Goal: Task Accomplishment & Management: Manage account settings

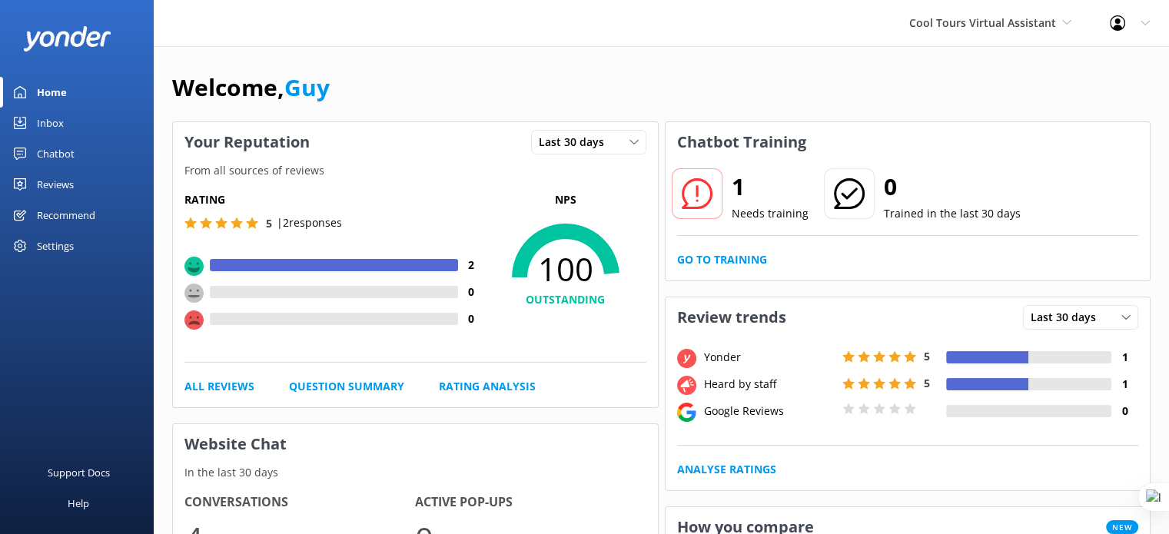
click at [43, 237] on div "Settings" at bounding box center [55, 246] width 37 height 31
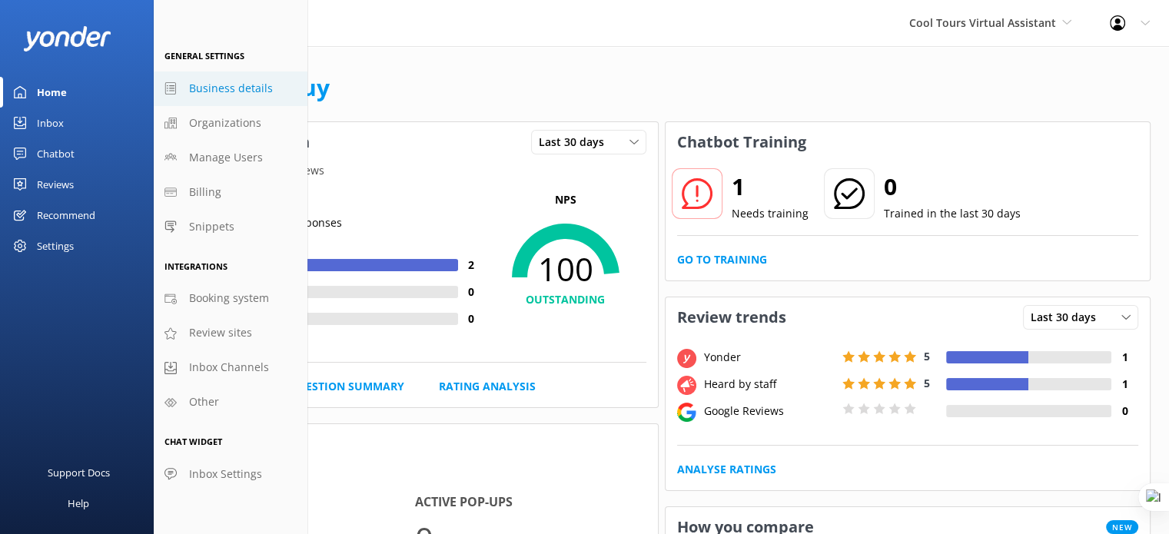
click at [255, 91] on span "Business details" at bounding box center [231, 88] width 84 height 17
select select "Pacific/[GEOGRAPHIC_DATA]"
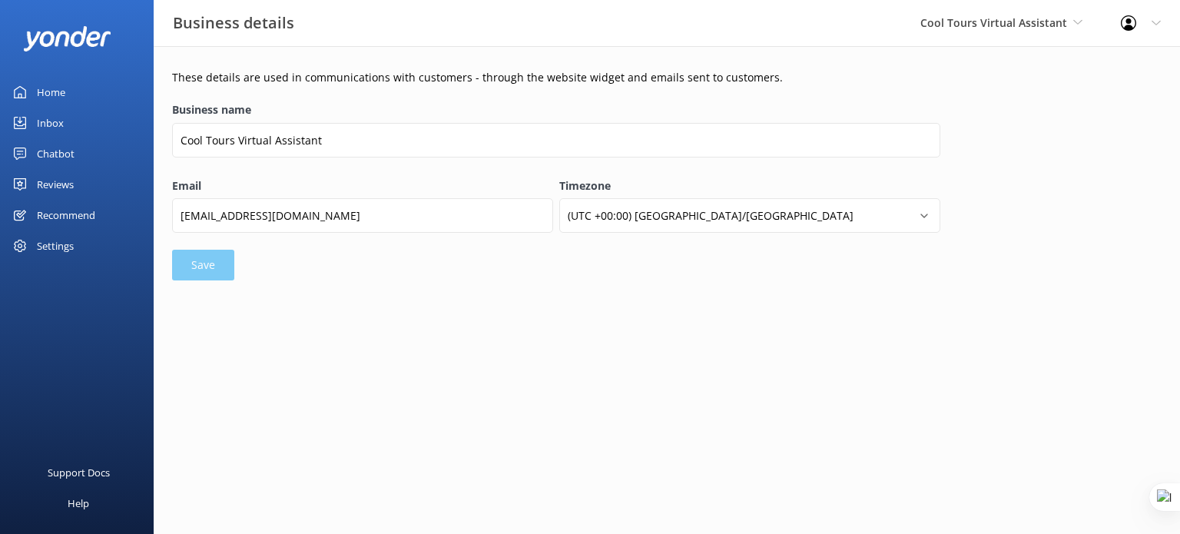
click at [75, 154] on link "Chatbot" at bounding box center [77, 153] width 154 height 31
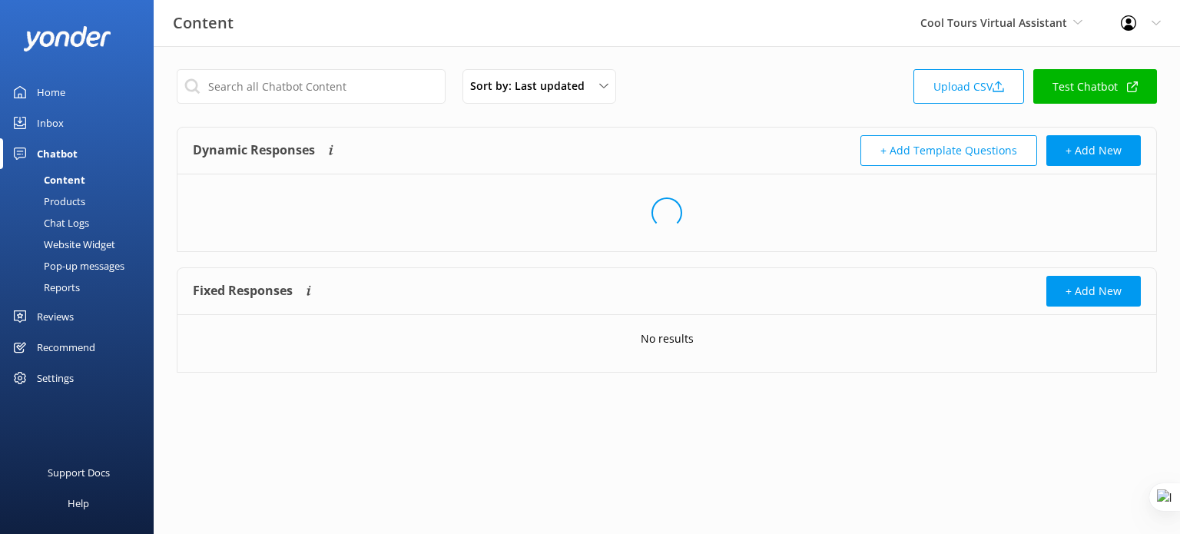
click at [70, 246] on div "Website Widget" at bounding box center [62, 245] width 106 height 22
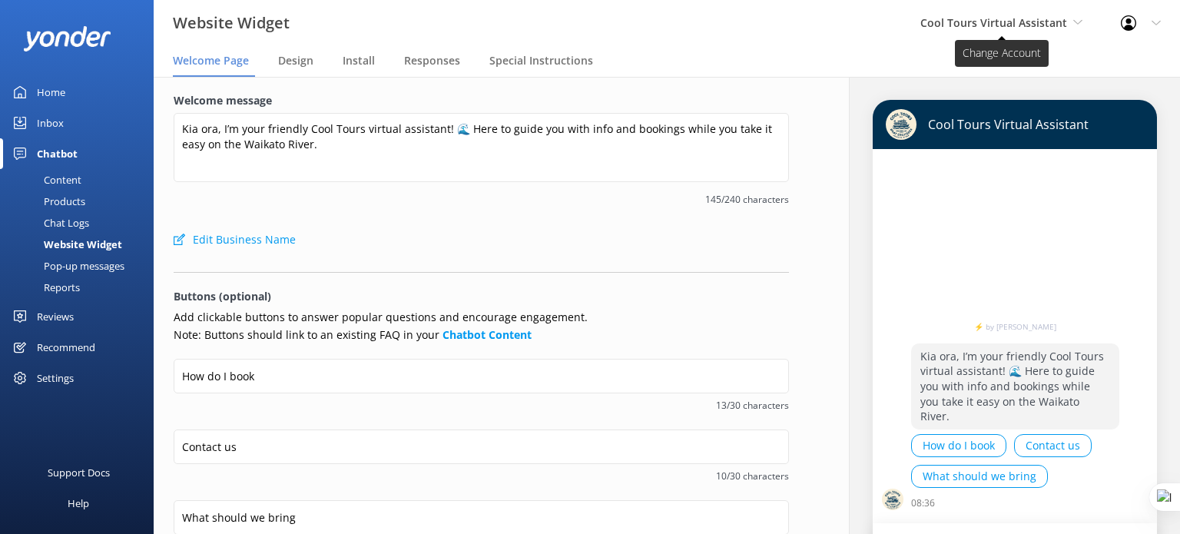
click at [1039, 28] on span "Cool Tours Virtual Assistant" at bounding box center [994, 22] width 147 height 15
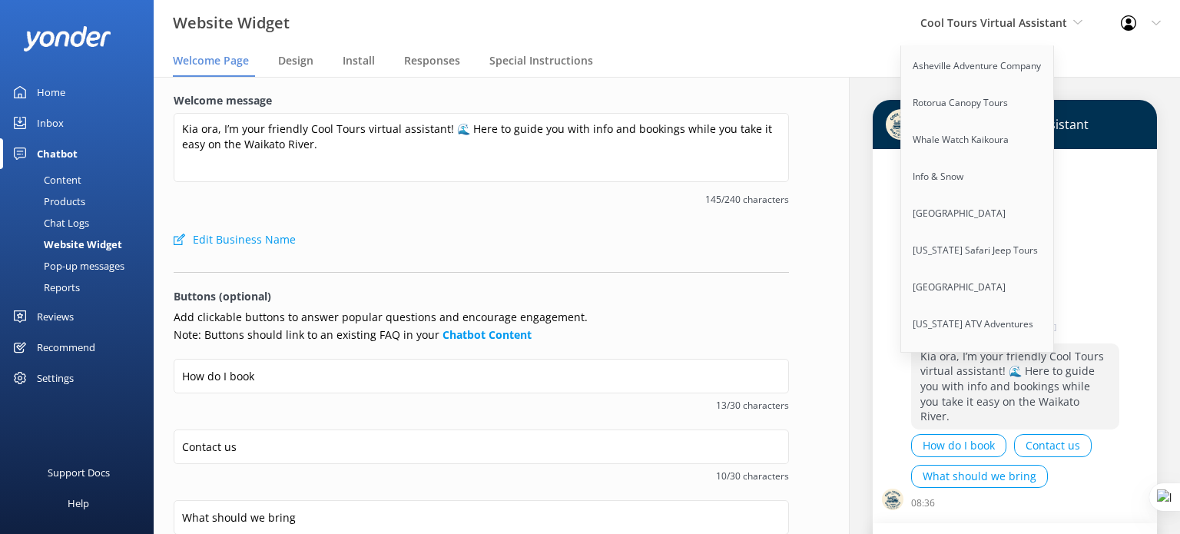
scroll to position [4997, 0]
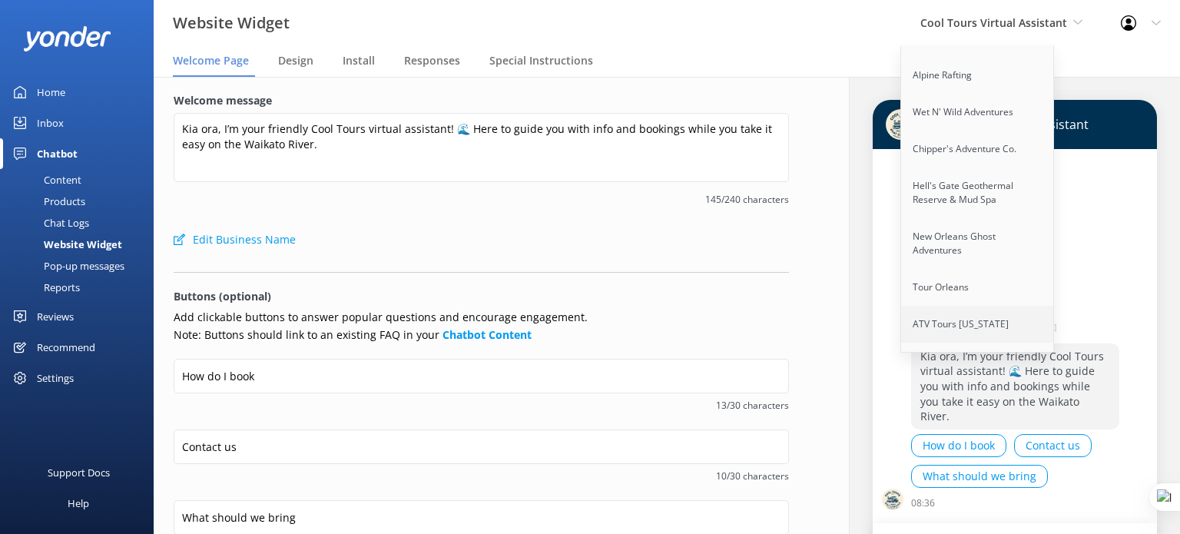
click at [989, 306] on link "ATV Tours [US_STATE]" at bounding box center [978, 324] width 154 height 37
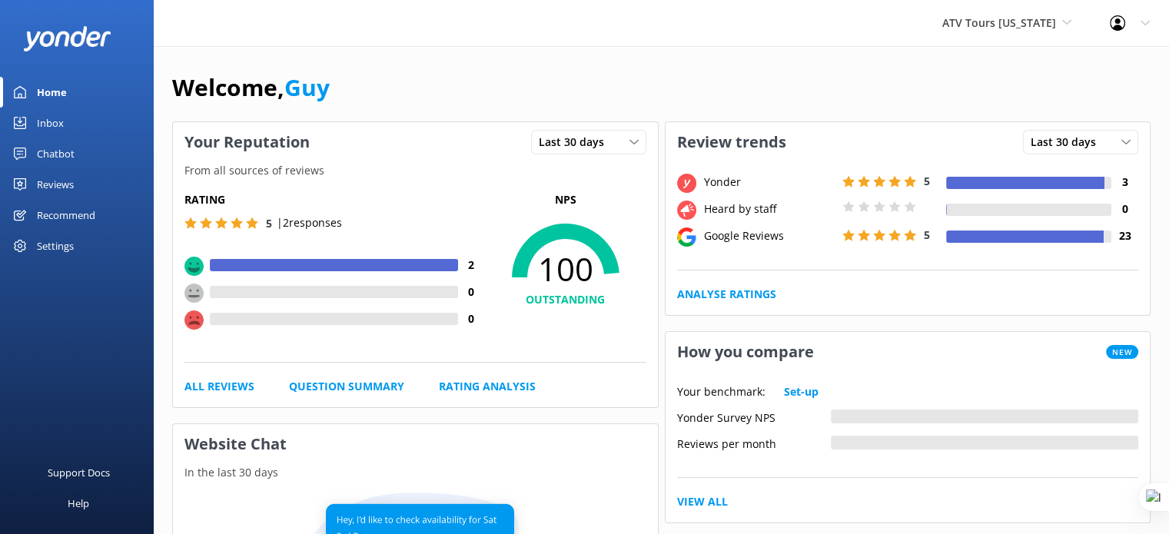
click at [65, 174] on div "Reviews" at bounding box center [55, 184] width 37 height 31
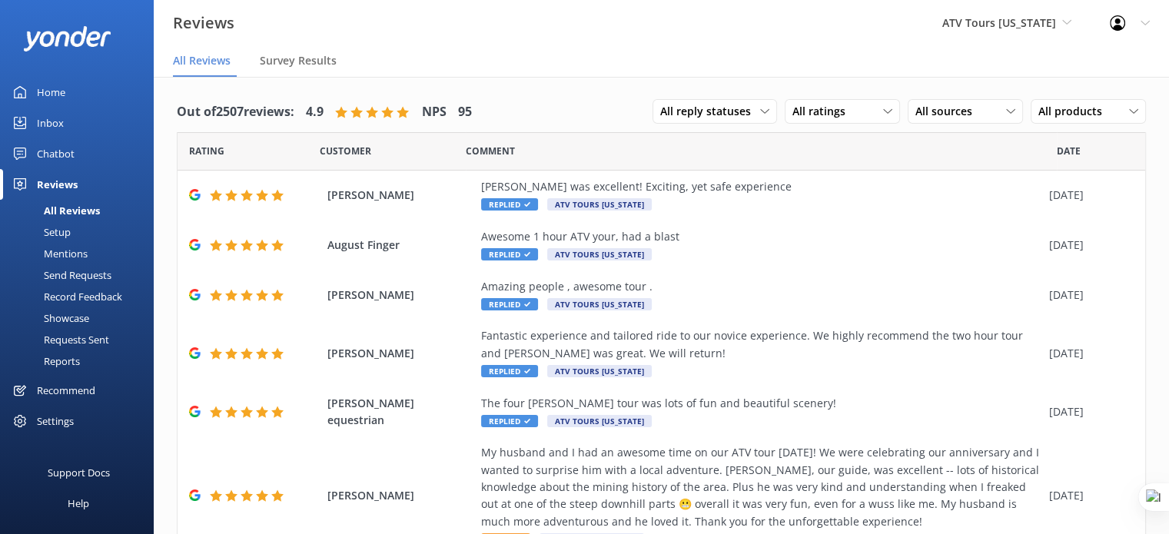
click at [82, 344] on div "Requests Sent" at bounding box center [59, 340] width 100 height 22
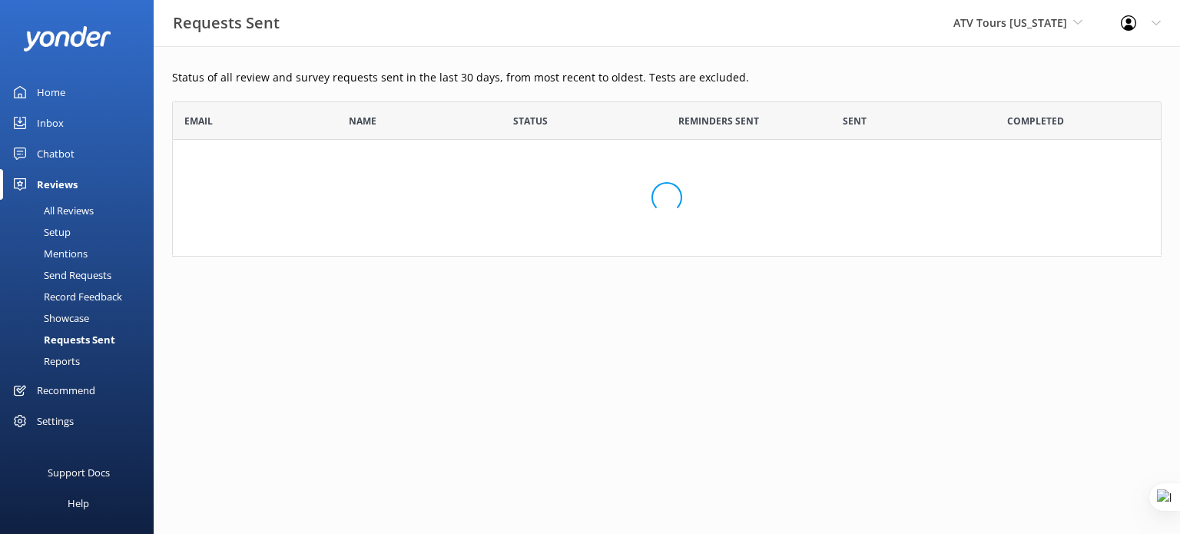
scroll to position [66, 978]
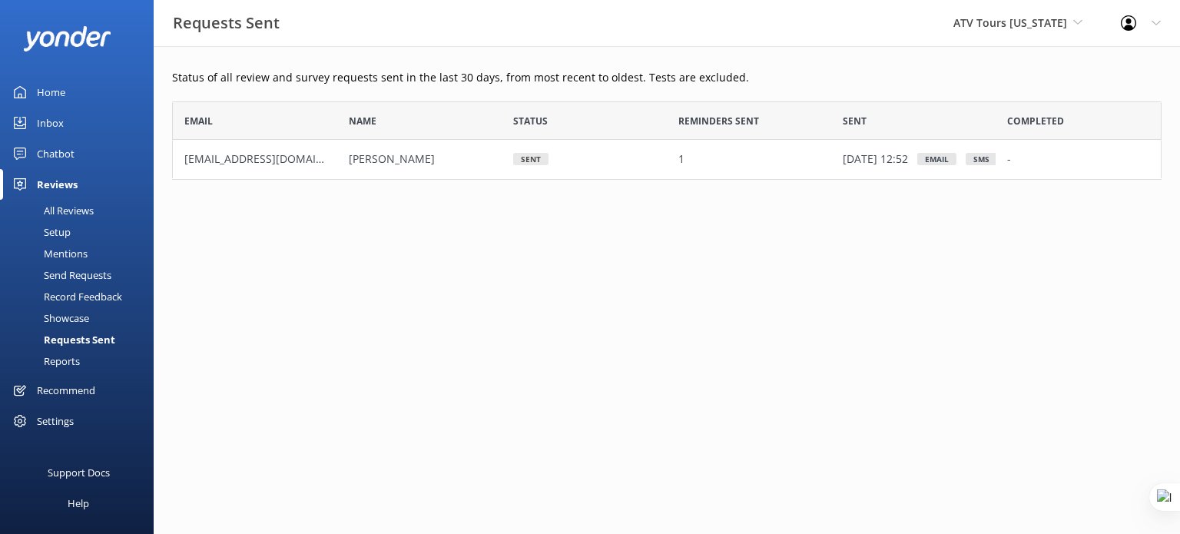
click at [59, 430] on div "Settings" at bounding box center [55, 421] width 37 height 31
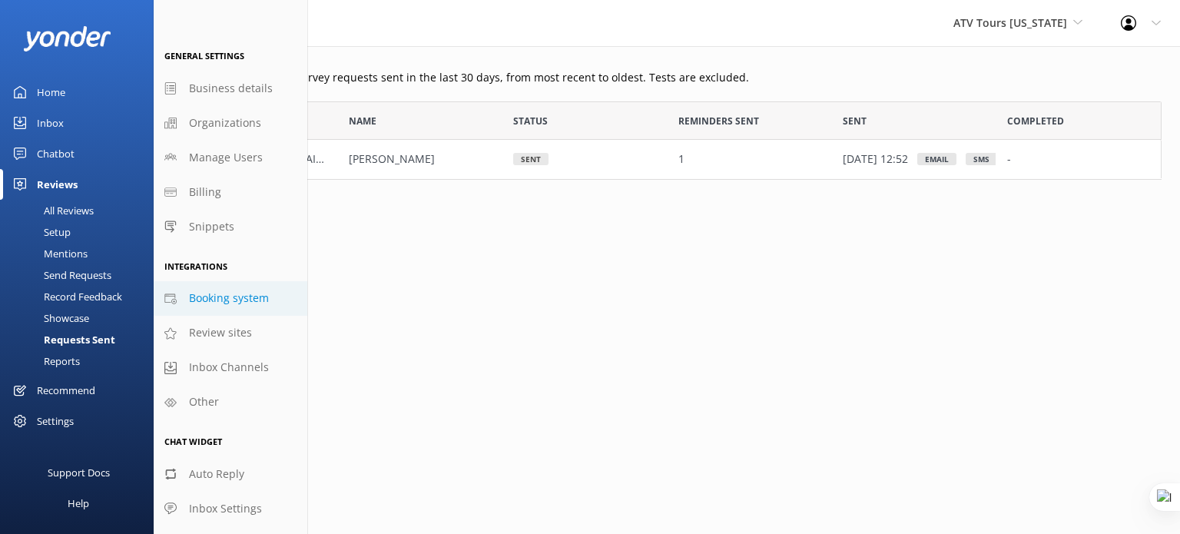
click at [217, 301] on span "Booking system" at bounding box center [229, 298] width 80 height 17
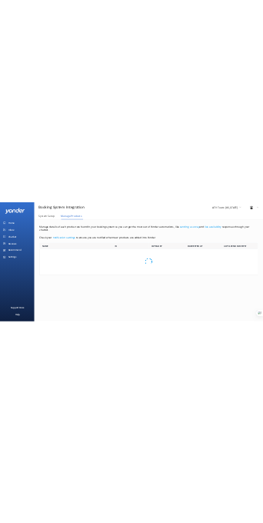
scroll to position [131, 968]
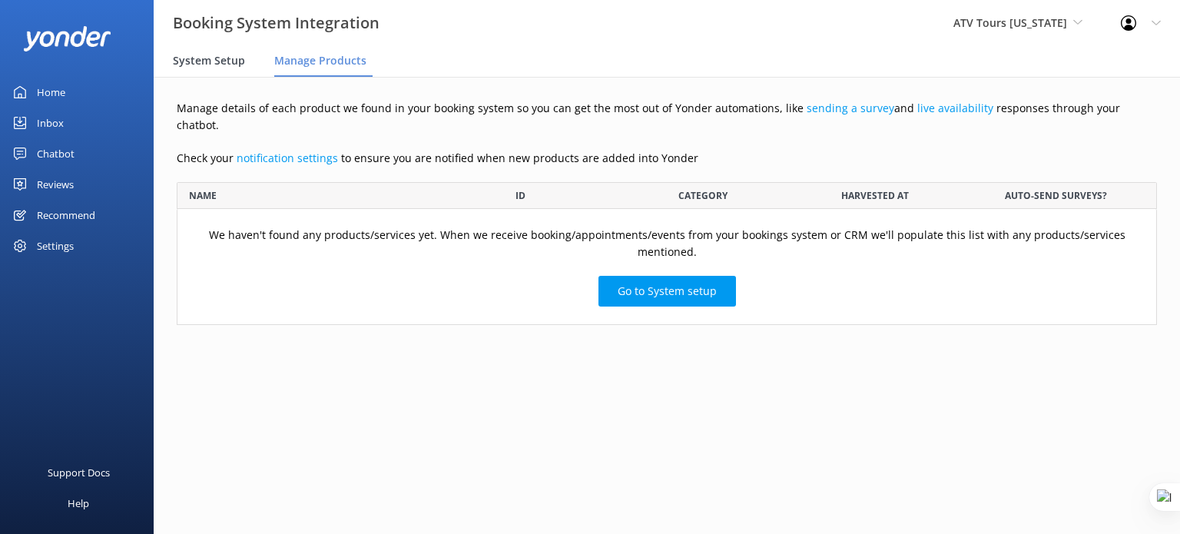
click at [214, 60] on span "System Setup" at bounding box center [209, 60] width 72 height 15
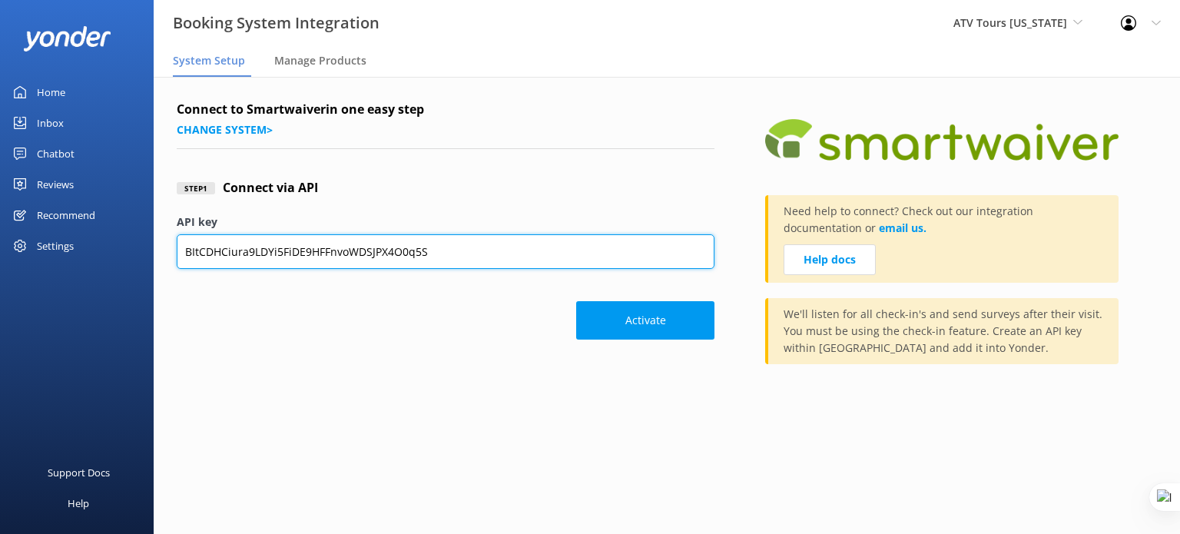
click at [440, 256] on input "BItCDHCiura9LDYi5FiDE9HFFnvoWDSJPX4O0q5S" at bounding box center [446, 251] width 538 height 35
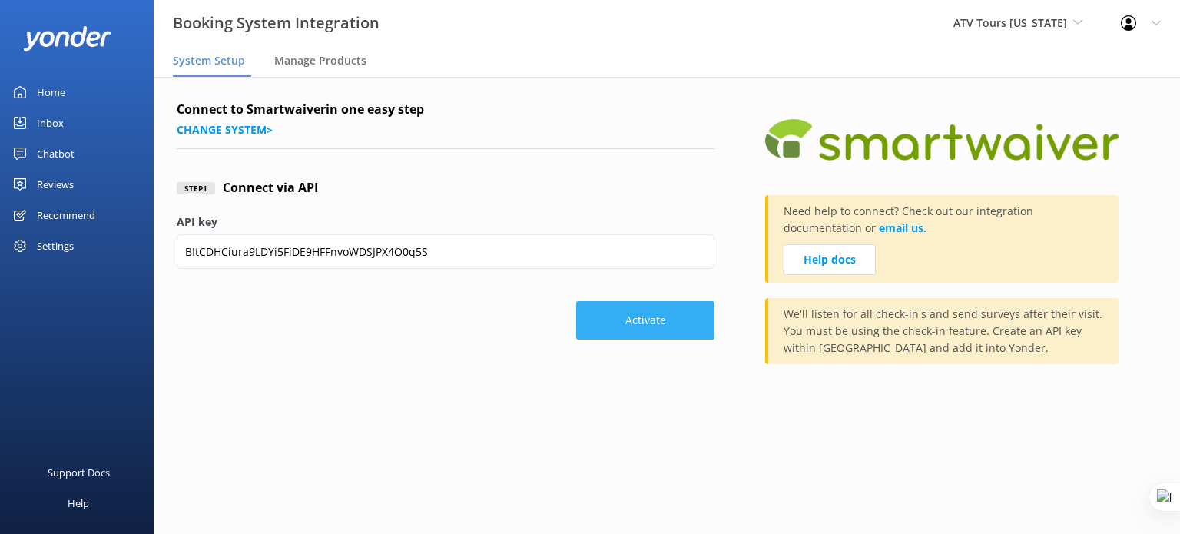
click at [652, 332] on button "Activate" at bounding box center [645, 320] width 138 height 38
click at [642, 324] on button "Activate" at bounding box center [645, 320] width 138 height 38
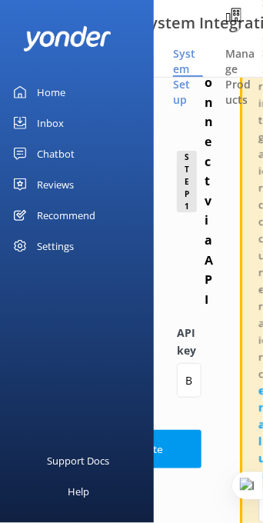
scroll to position [440, 0]
click at [174, 451] on button "Activate" at bounding box center [143, 449] width 118 height 38
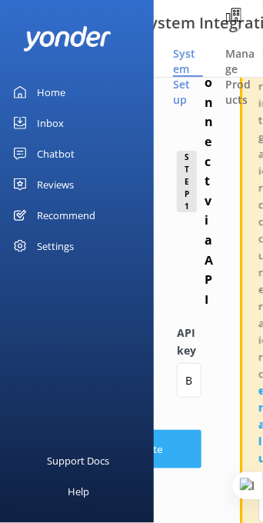
click at [182, 450] on button "Activate" at bounding box center [143, 449] width 118 height 38
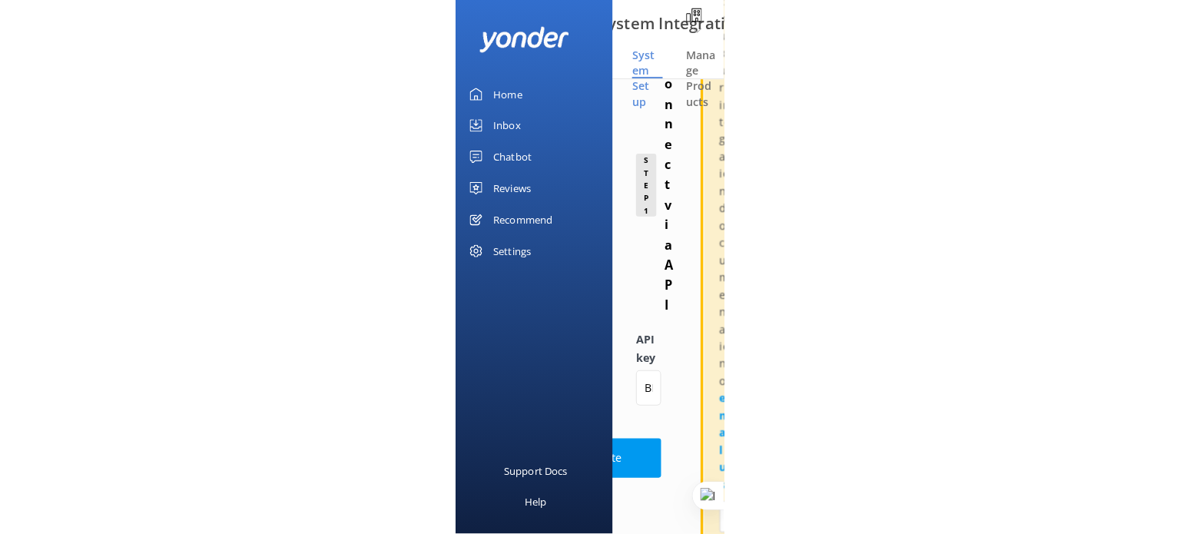
scroll to position [0, 0]
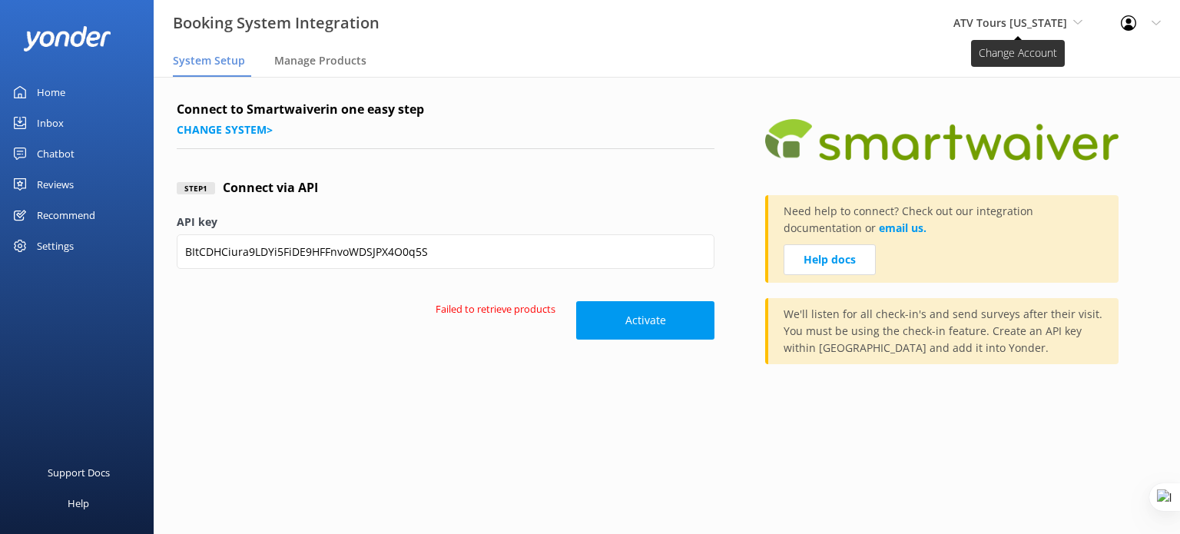
click at [1000, 22] on span "ATV Tours [US_STATE]" at bounding box center [1011, 22] width 114 height 15
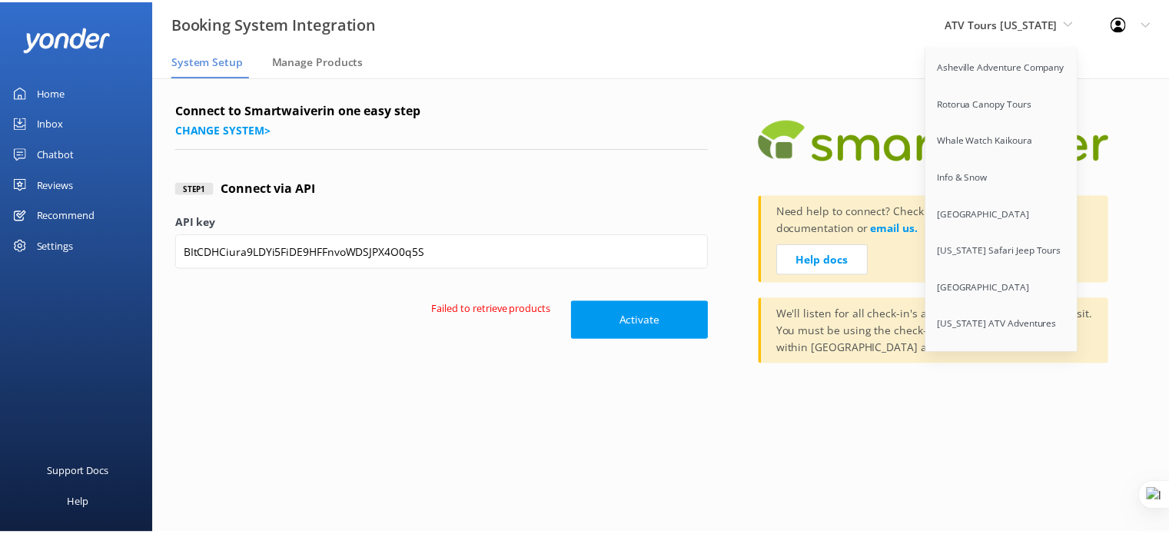
scroll to position [4997, 0]
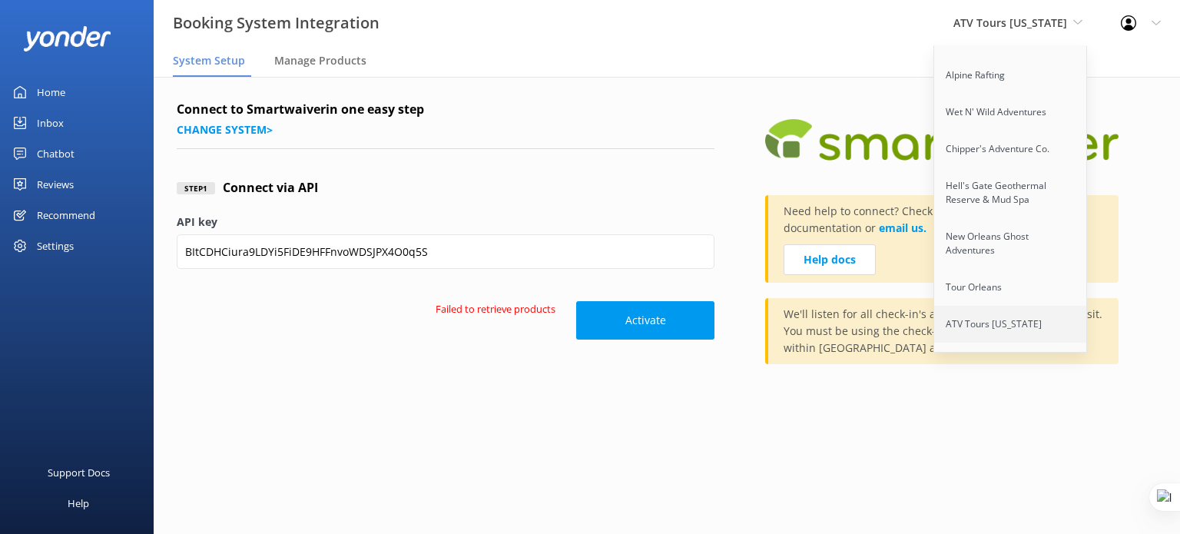
click at [984, 306] on link "ATV Tours [US_STATE]" at bounding box center [1011, 324] width 154 height 37
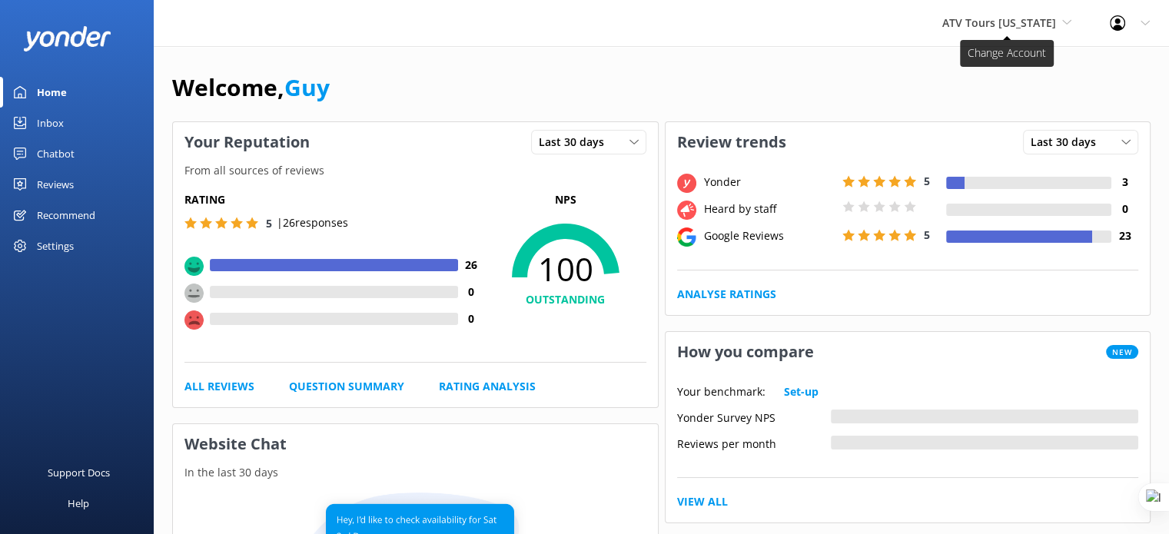
click at [978, 22] on span "ATV Tours [US_STATE]" at bounding box center [999, 22] width 114 height 15
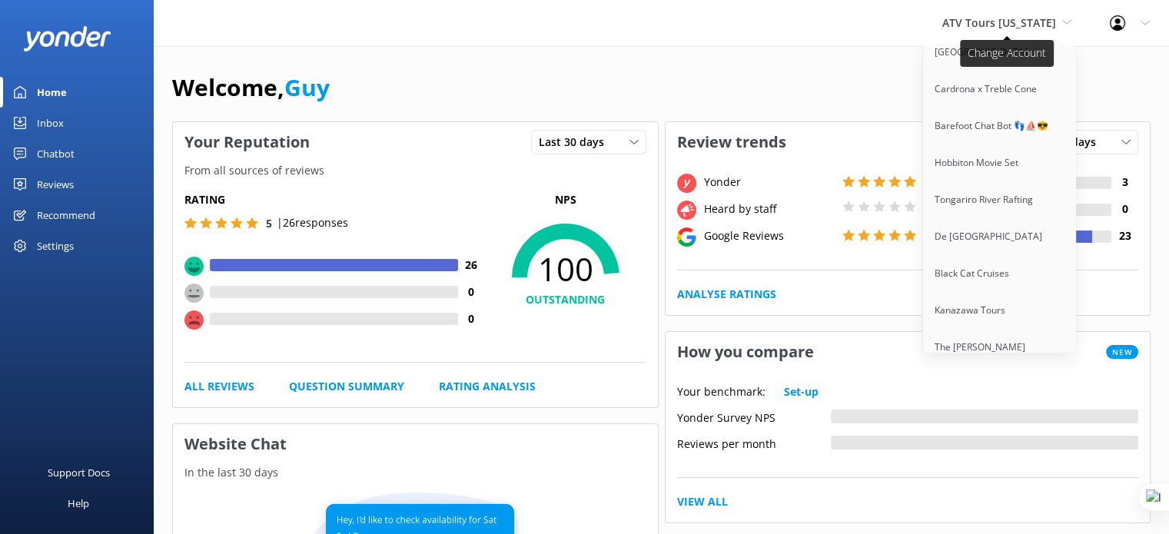
scroll to position [10733, 0]
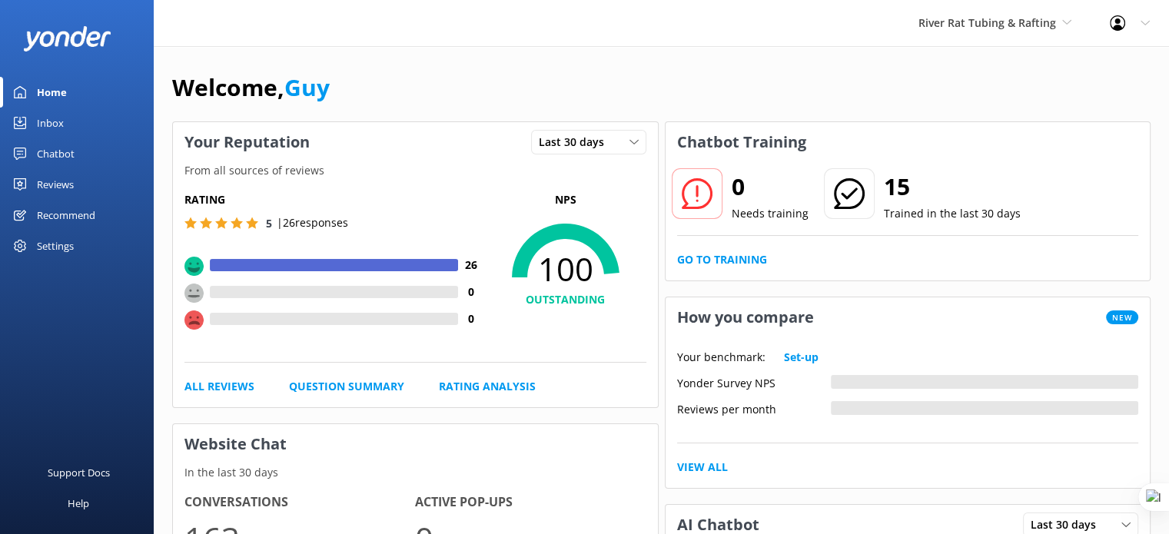
click at [59, 151] on div "Chatbot" at bounding box center [56, 153] width 38 height 31
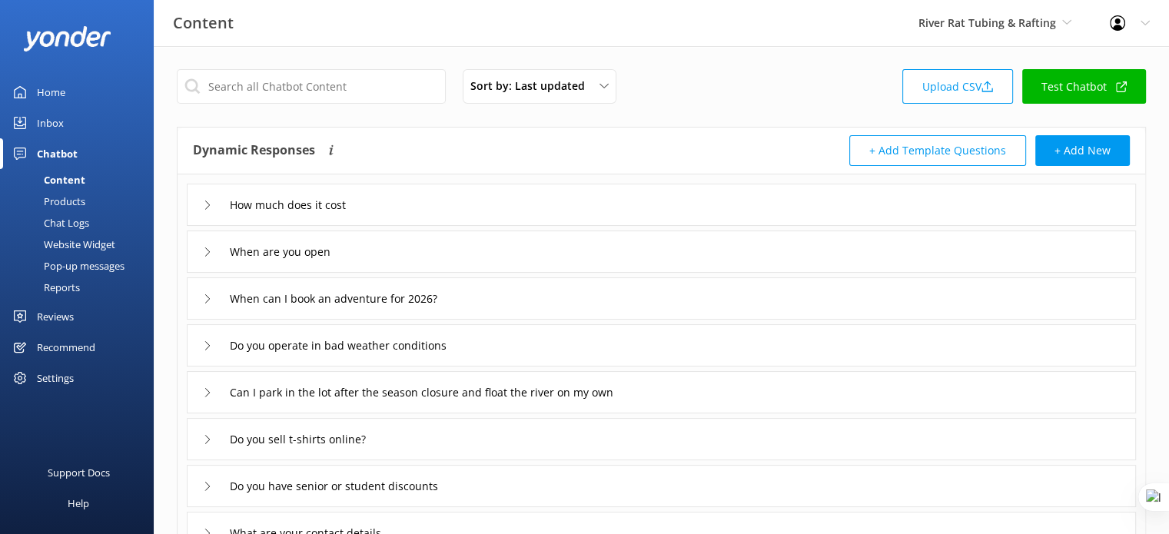
click at [71, 291] on div "Reports" at bounding box center [44, 288] width 71 height 22
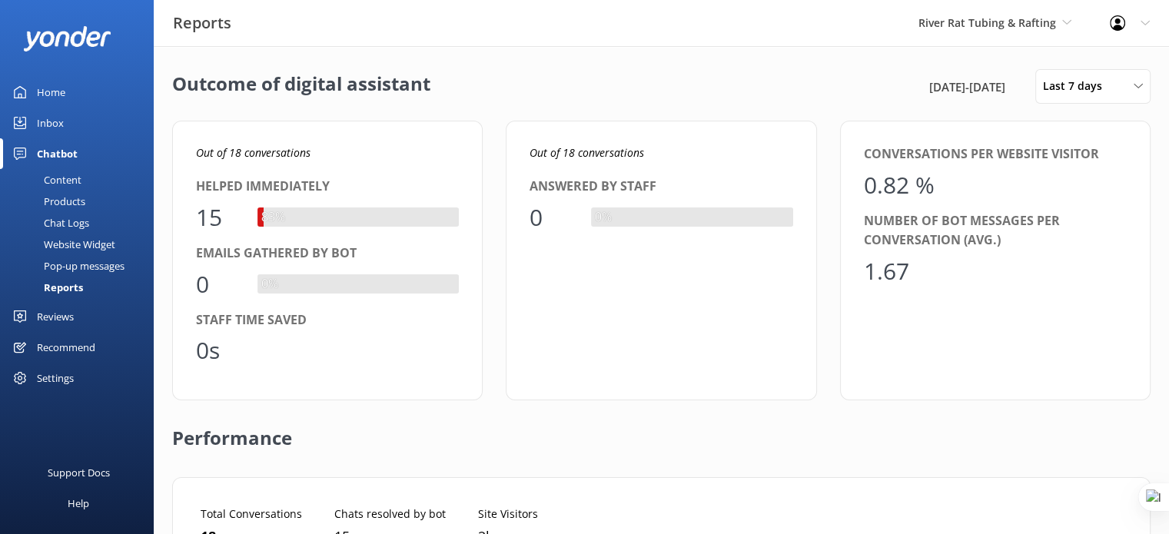
scroll to position [142, 919]
click at [1097, 88] on span "Last 7 days" at bounding box center [1077, 86] width 68 height 17
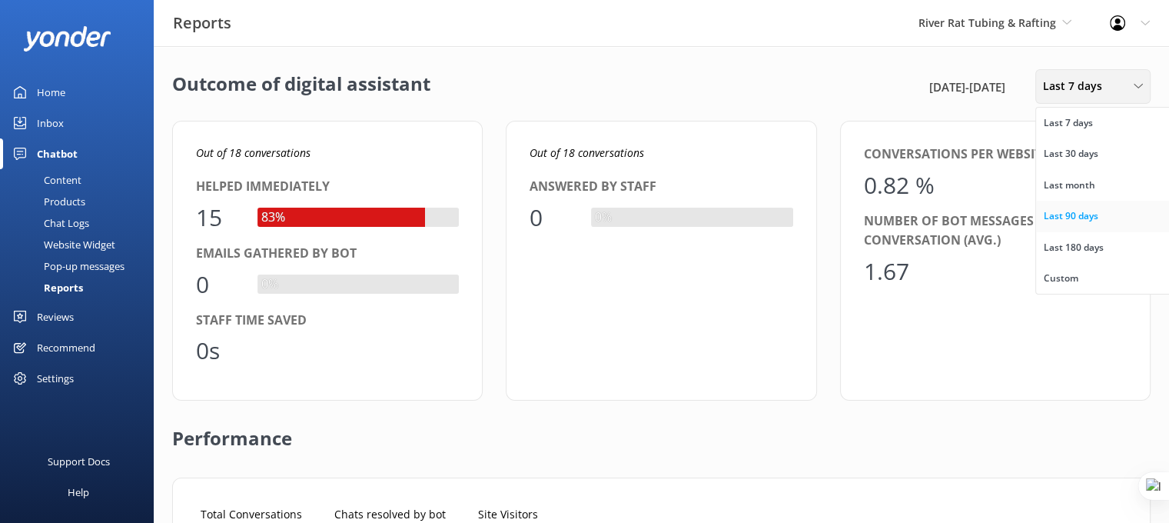
click at [1082, 221] on div "Last 90 days" at bounding box center [1071, 215] width 55 height 15
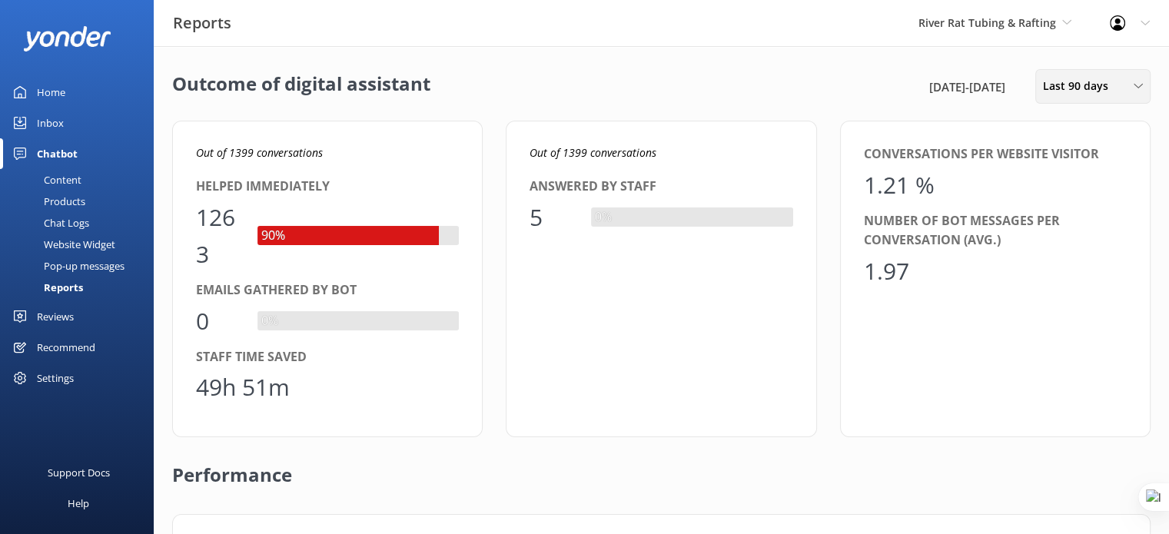
click at [1085, 78] on span "Last 90 days" at bounding box center [1080, 86] width 75 height 17
